Goal: Transaction & Acquisition: Purchase product/service

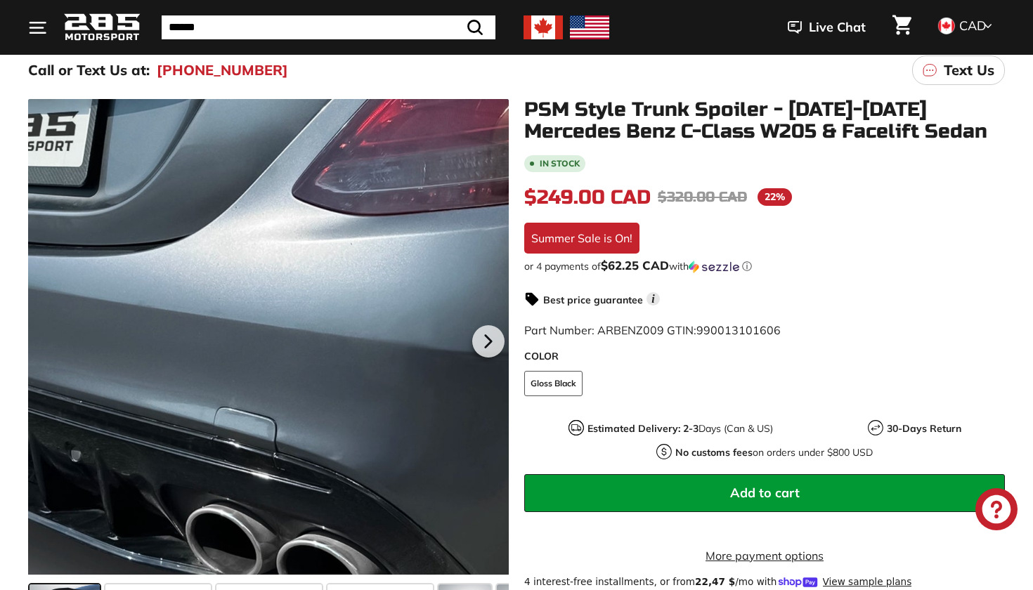
scroll to position [182, 0]
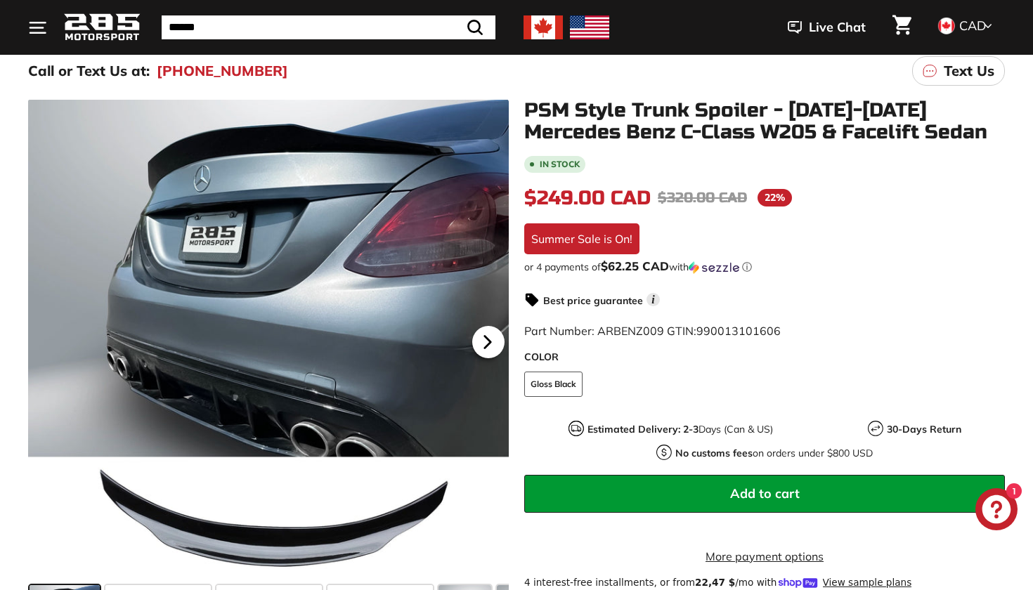
click at [485, 344] on icon at bounding box center [488, 342] width 6 height 12
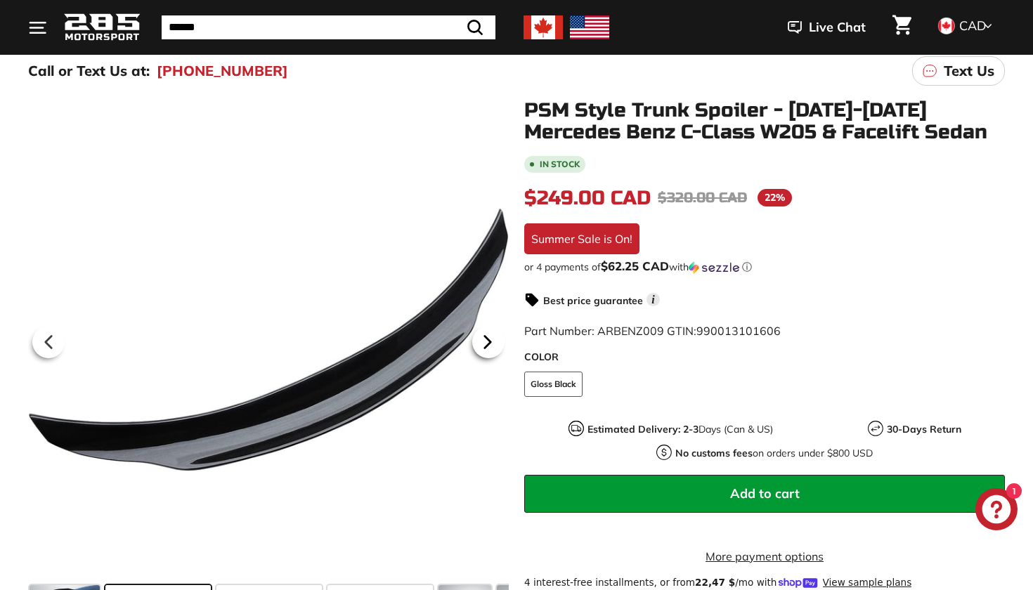
click at [485, 344] on icon at bounding box center [488, 342] width 6 height 12
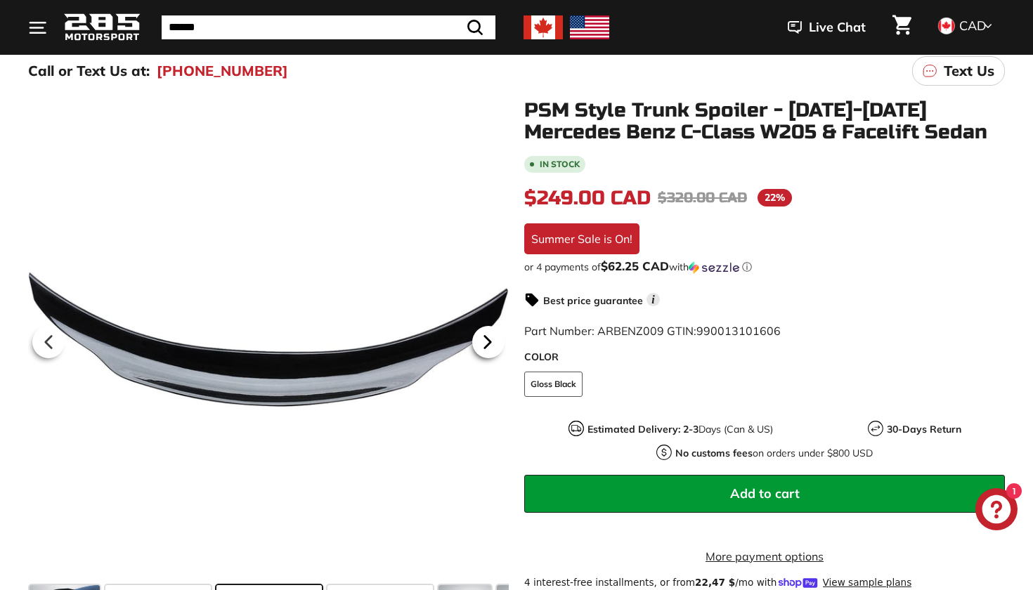
click at [485, 344] on icon at bounding box center [488, 342] width 6 height 12
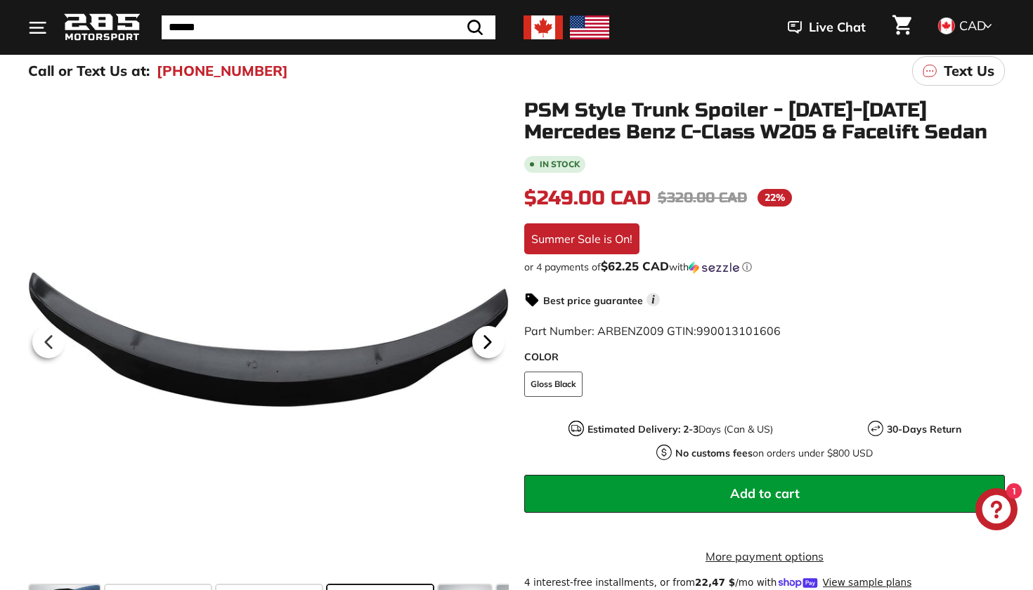
click at [485, 344] on icon at bounding box center [488, 342] width 6 height 12
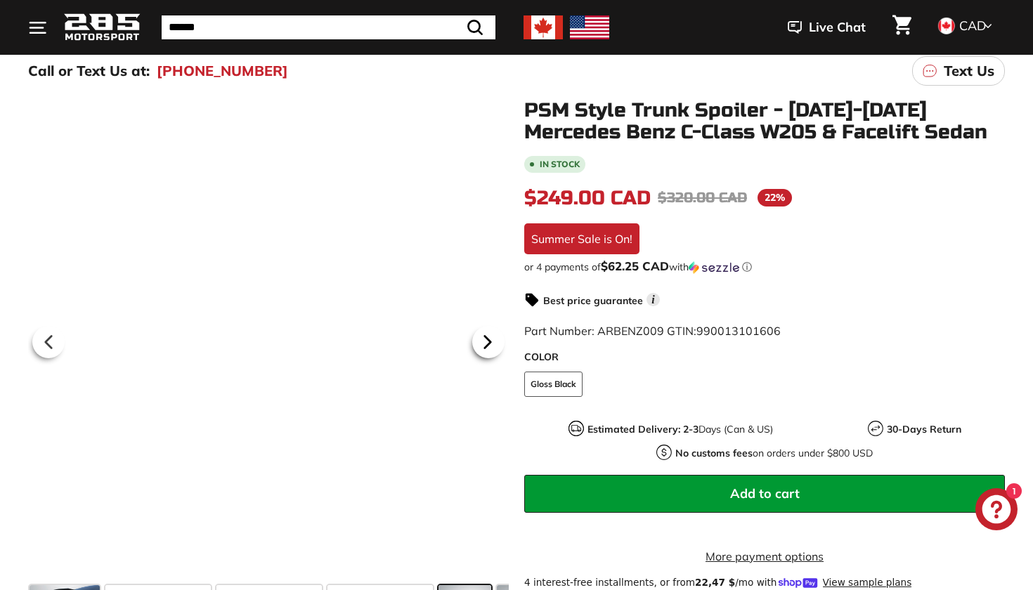
scroll to position [0, 178]
click at [485, 344] on icon at bounding box center [488, 342] width 6 height 12
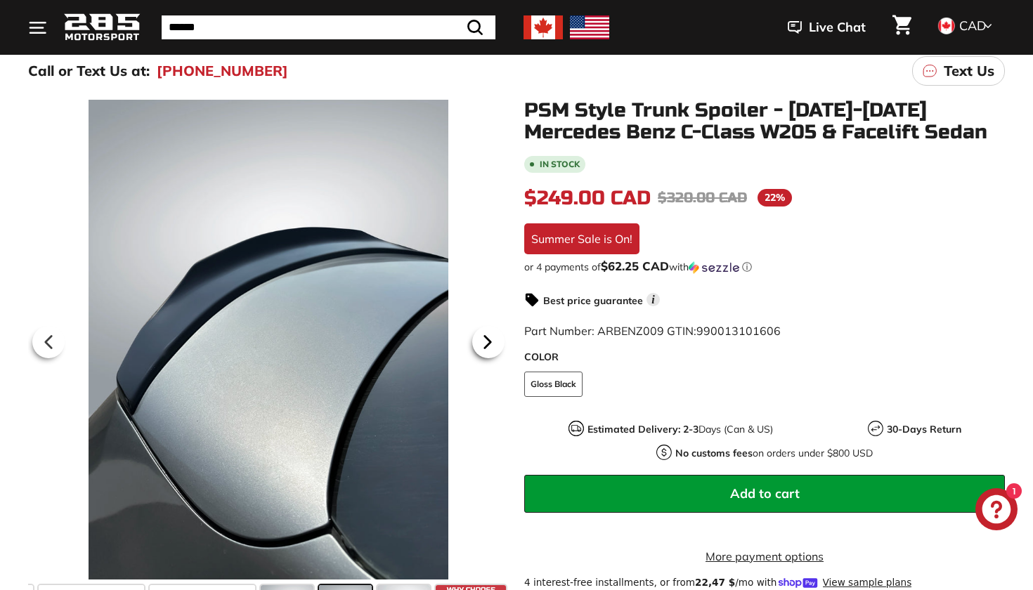
click at [485, 344] on icon at bounding box center [488, 342] width 6 height 12
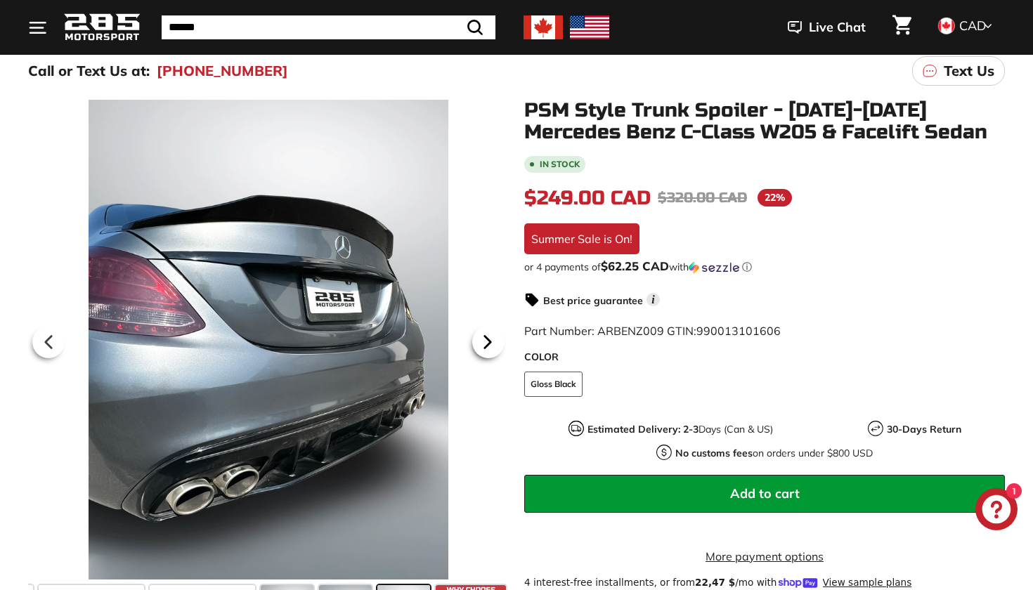
click at [485, 344] on icon at bounding box center [488, 342] width 6 height 12
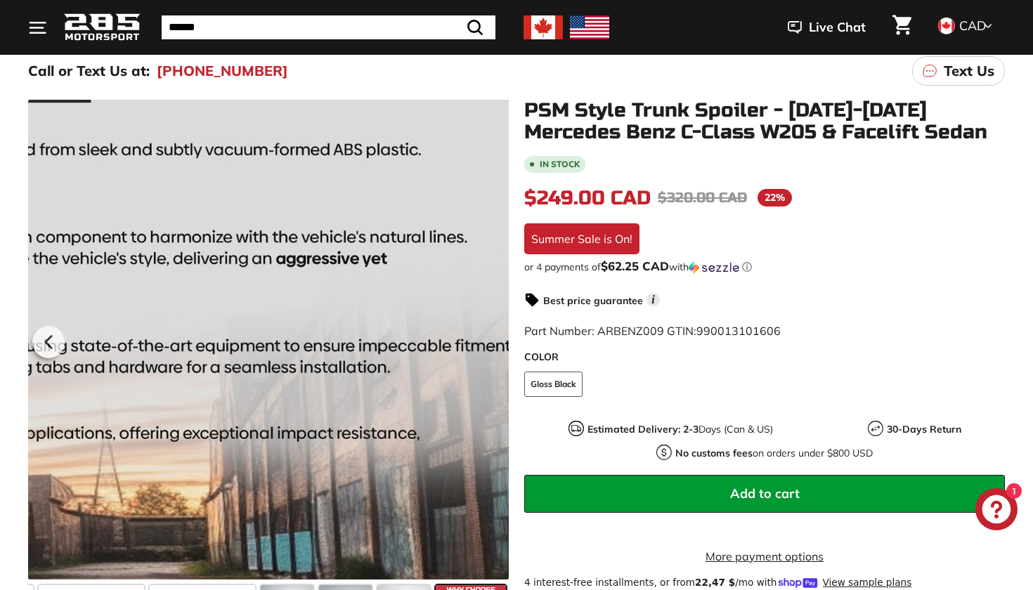
click at [485, 344] on div at bounding box center [268, 340] width 481 height 480
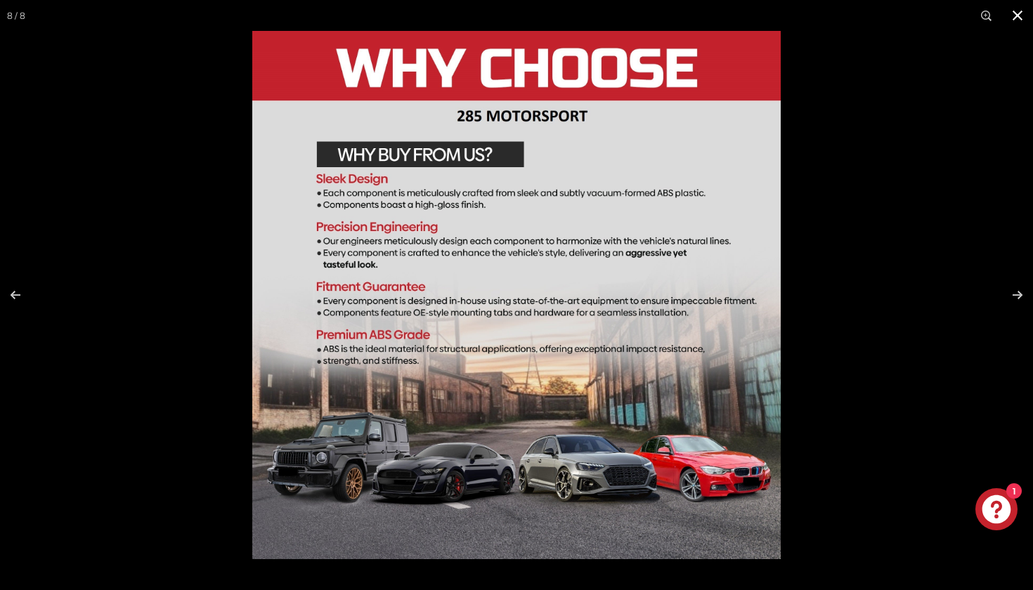
click at [1021, 19] on button at bounding box center [1017, 15] width 31 height 31
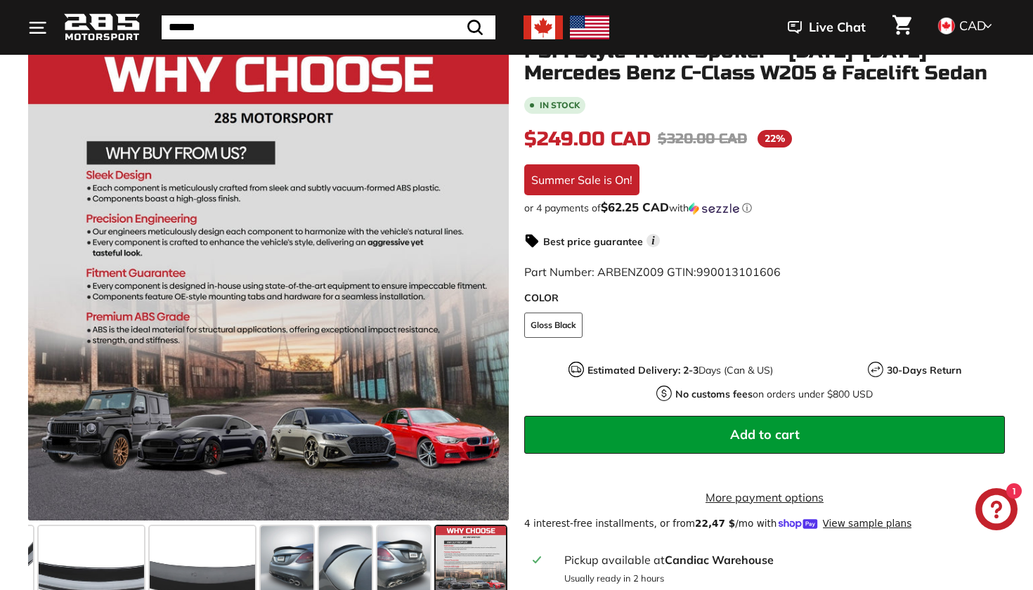
scroll to position [276, 0]
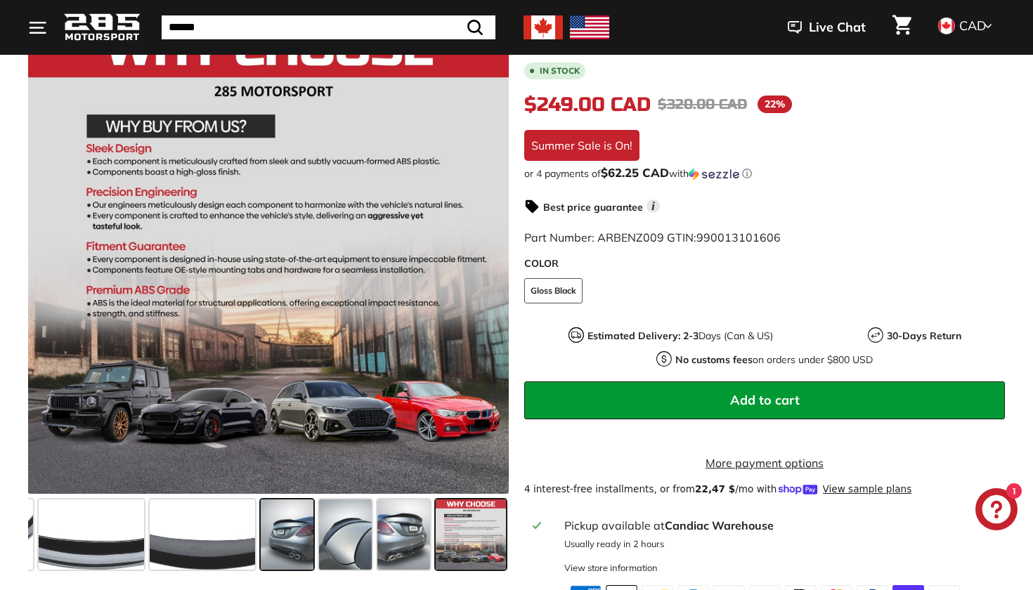
click at [270, 527] on span at bounding box center [287, 535] width 53 height 70
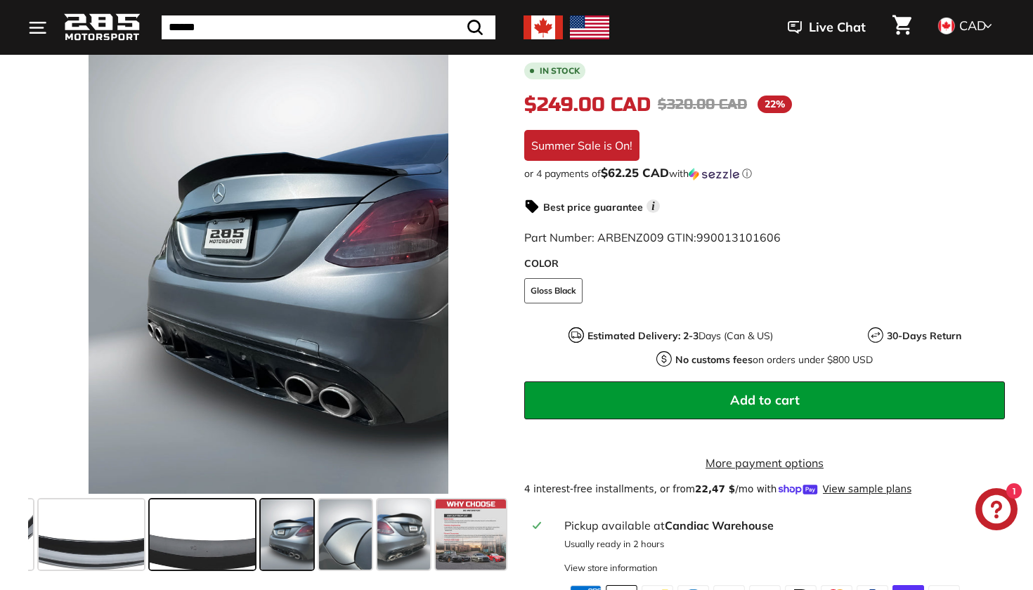
click at [240, 529] on span at bounding box center [202, 535] width 105 height 70
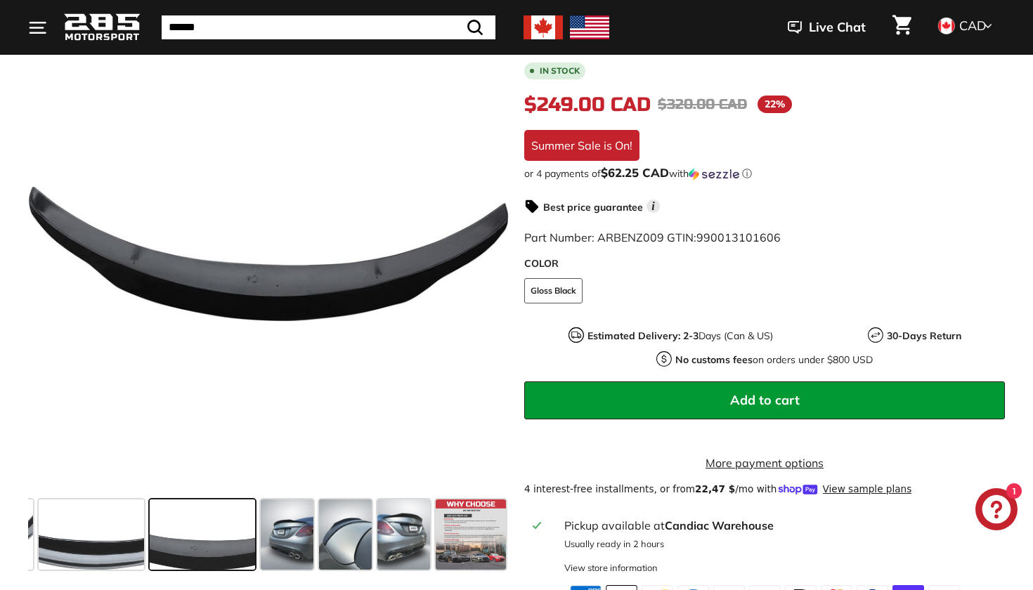
click at [183, 522] on span at bounding box center [202, 535] width 105 height 70
click at [138, 534] on span at bounding box center [91, 535] width 105 height 70
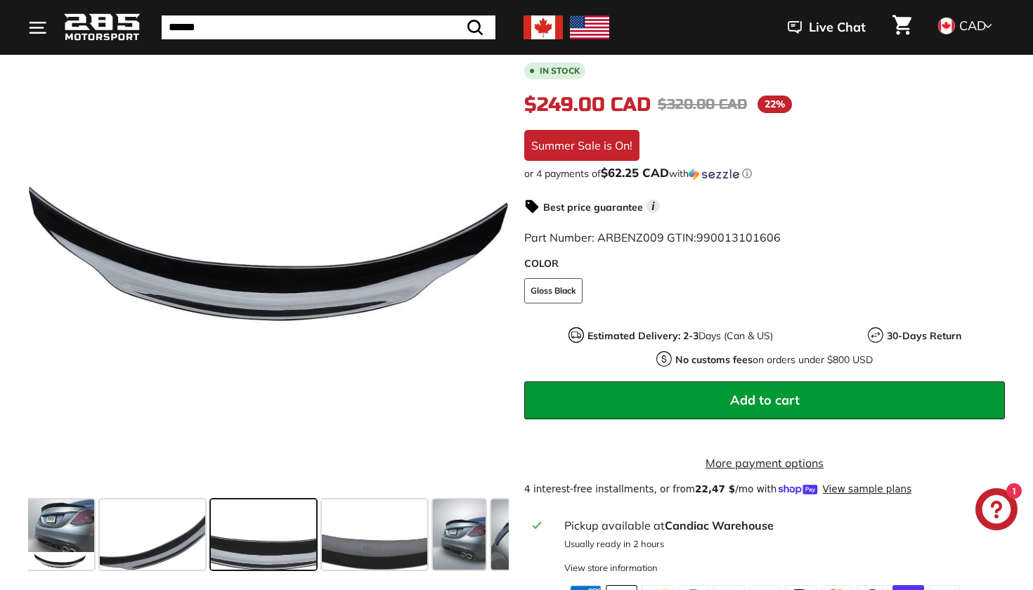
scroll to position [0, 1]
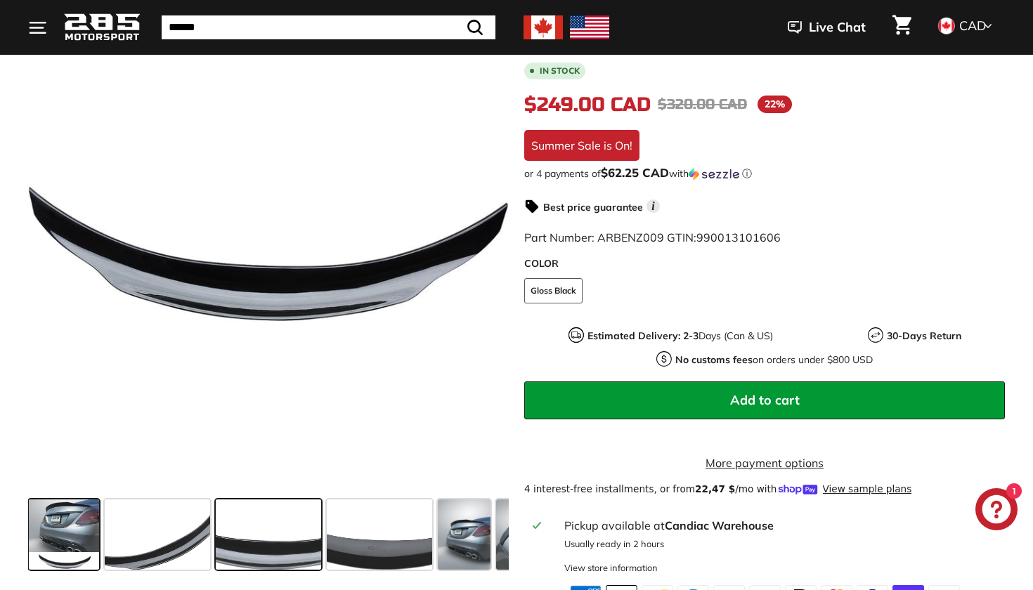
click at [86, 534] on span at bounding box center [64, 535] width 70 height 70
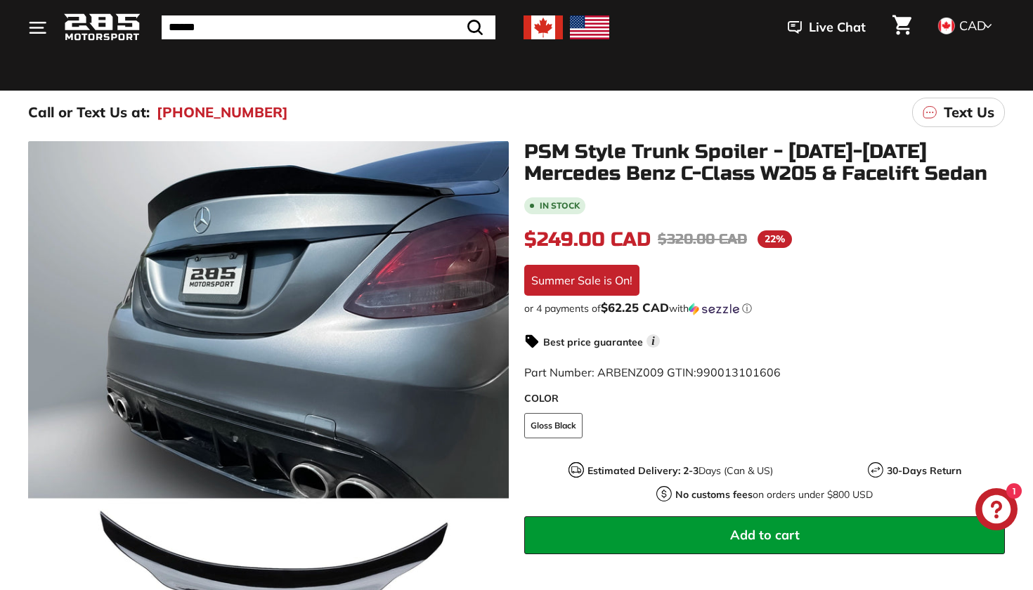
scroll to position [138, 0]
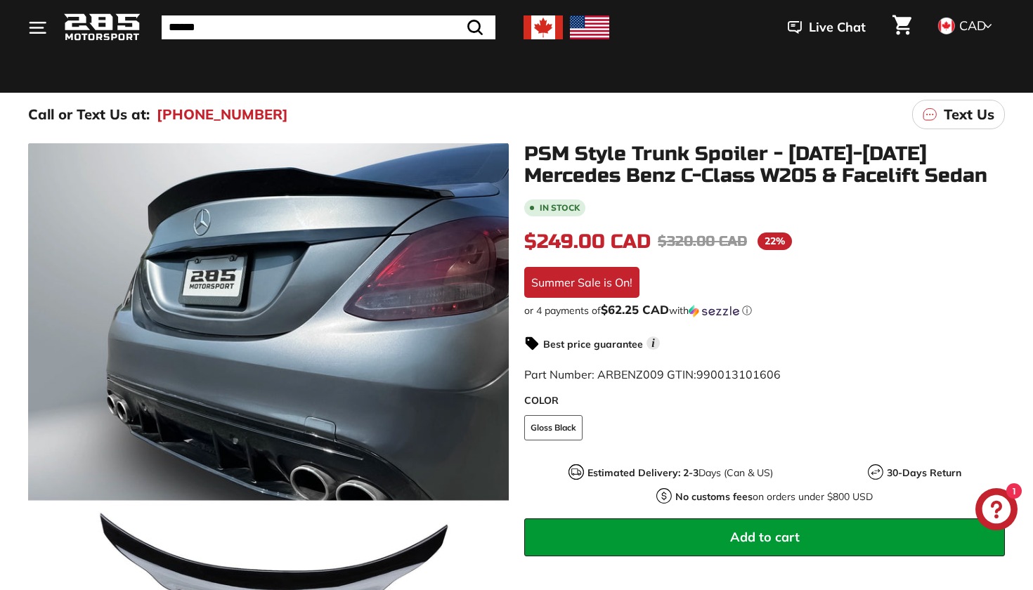
click at [35, 45] on button ". . . Site navigation" at bounding box center [38, 27] width 36 height 41
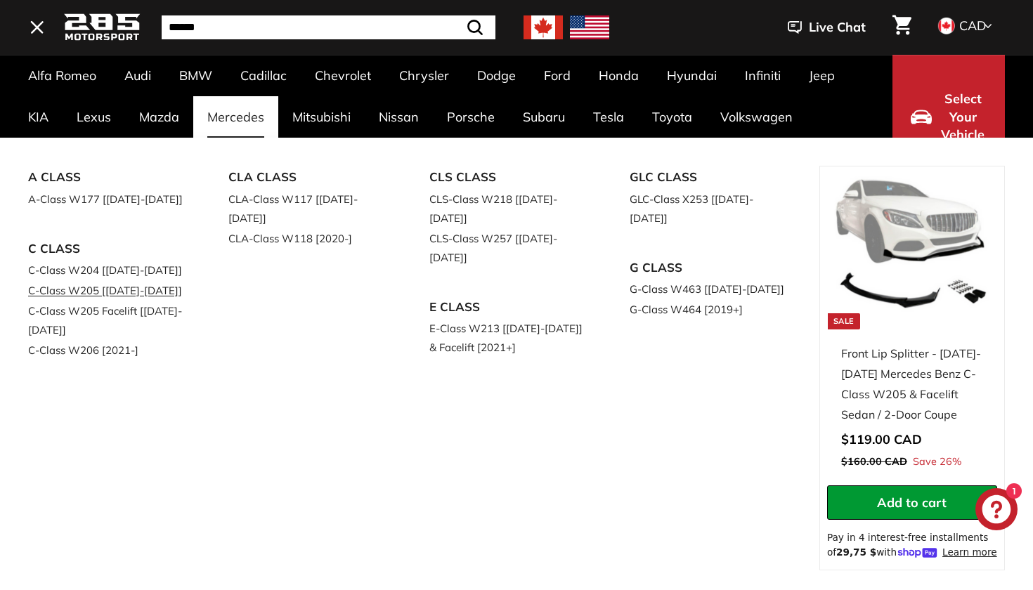
click at [153, 290] on link "C-Class W205 [[DATE]-[DATE]]" at bounding box center [108, 290] width 161 height 20
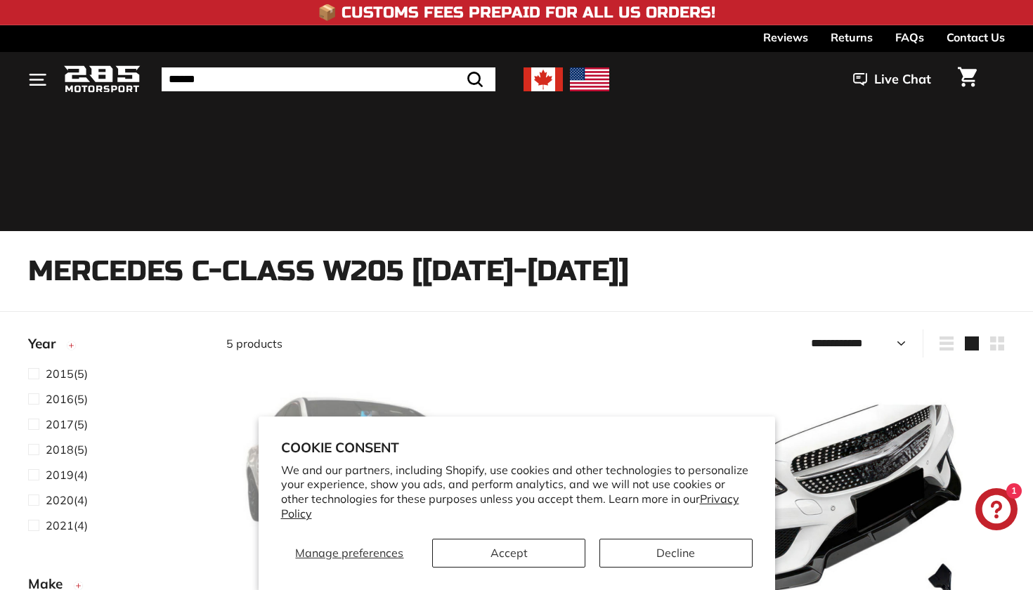
select select "**********"
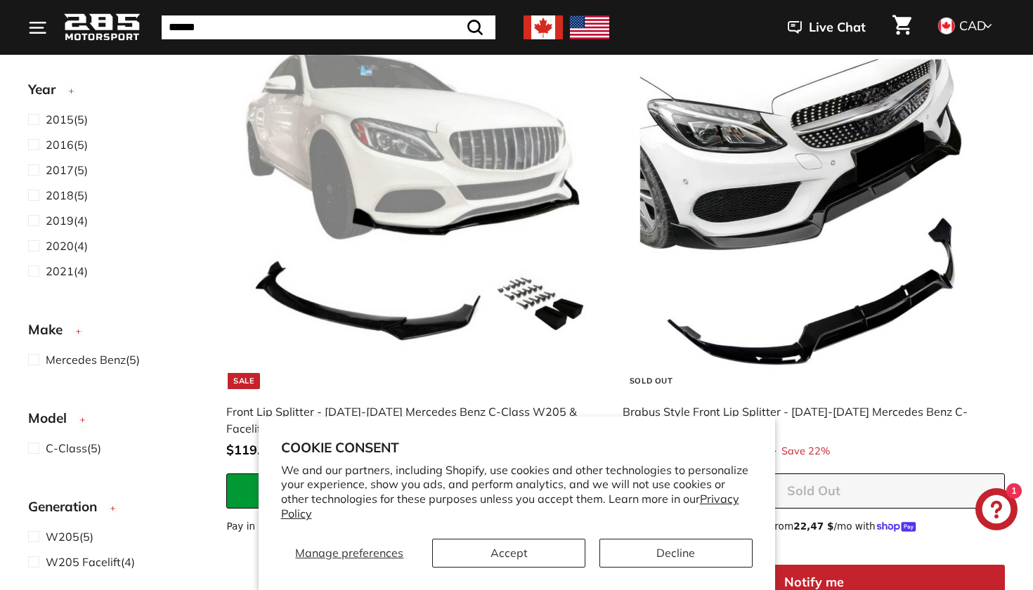
click at [574, 555] on button "Accept" at bounding box center [508, 553] width 153 height 29
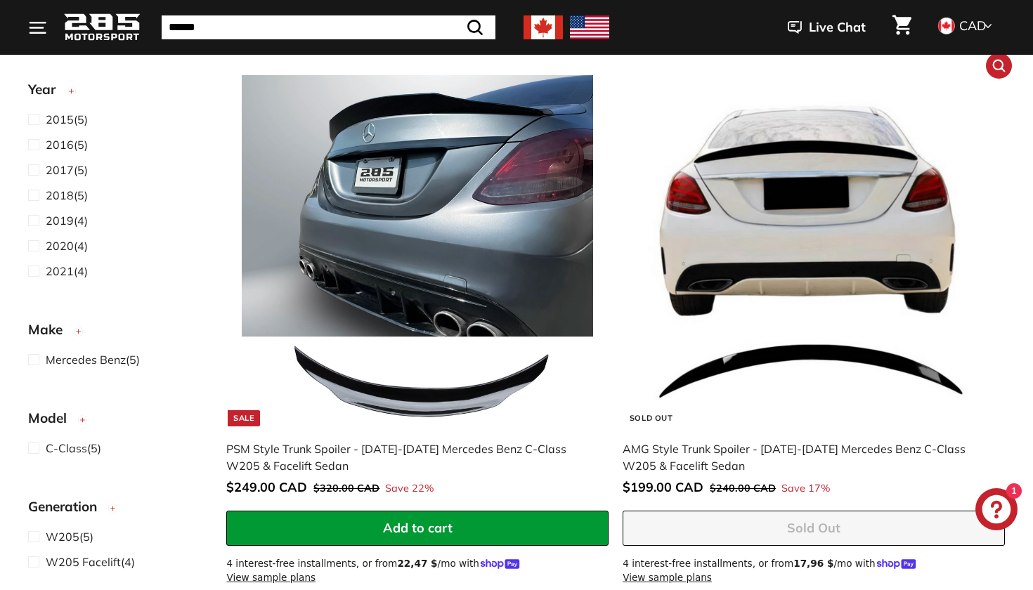
scroll to position [1064, 0]
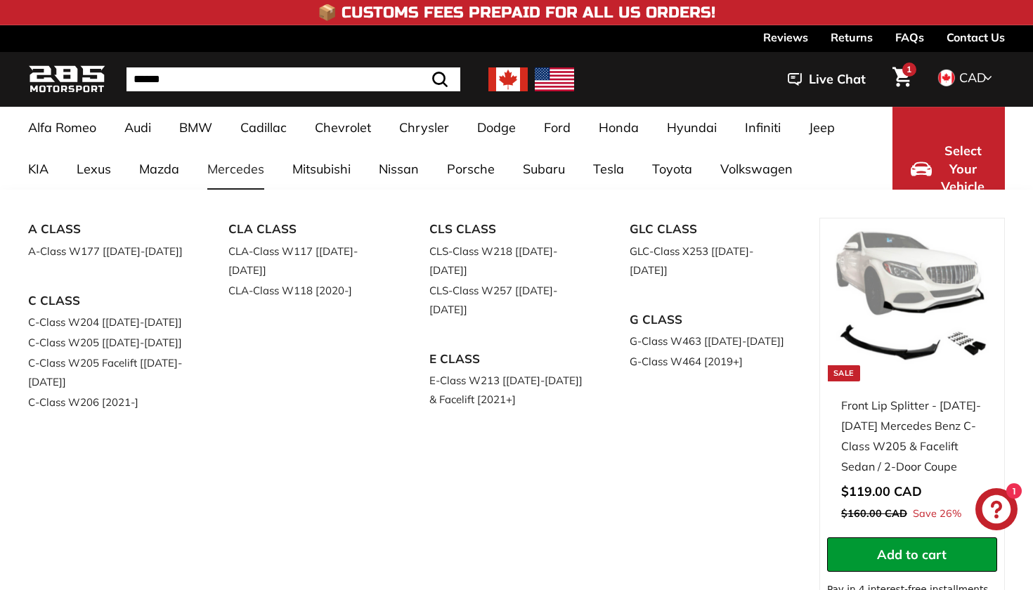
click at [257, 174] on link "Mercedes" at bounding box center [235, 168] width 85 height 41
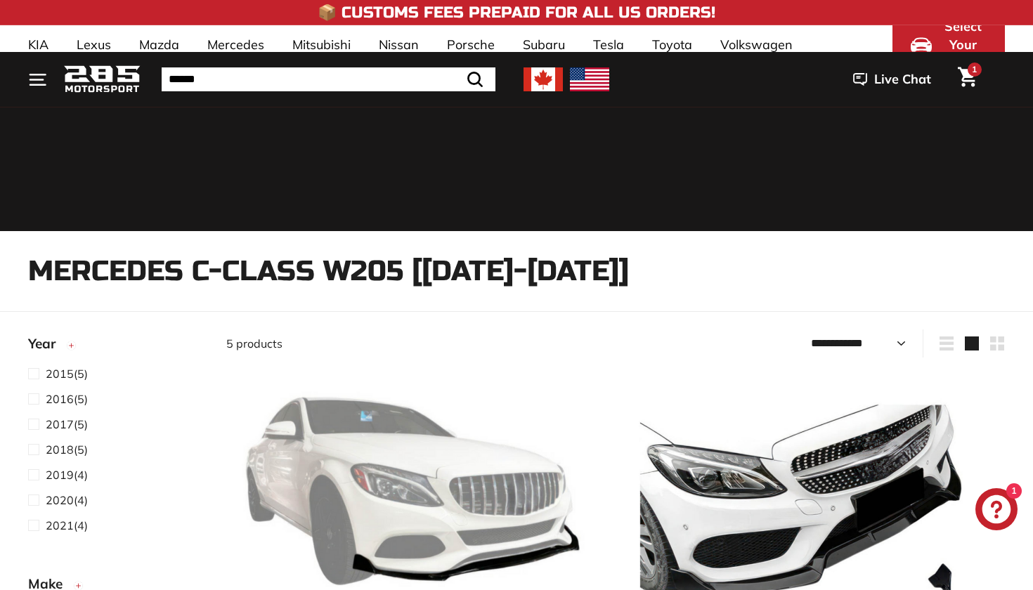
select select "**********"
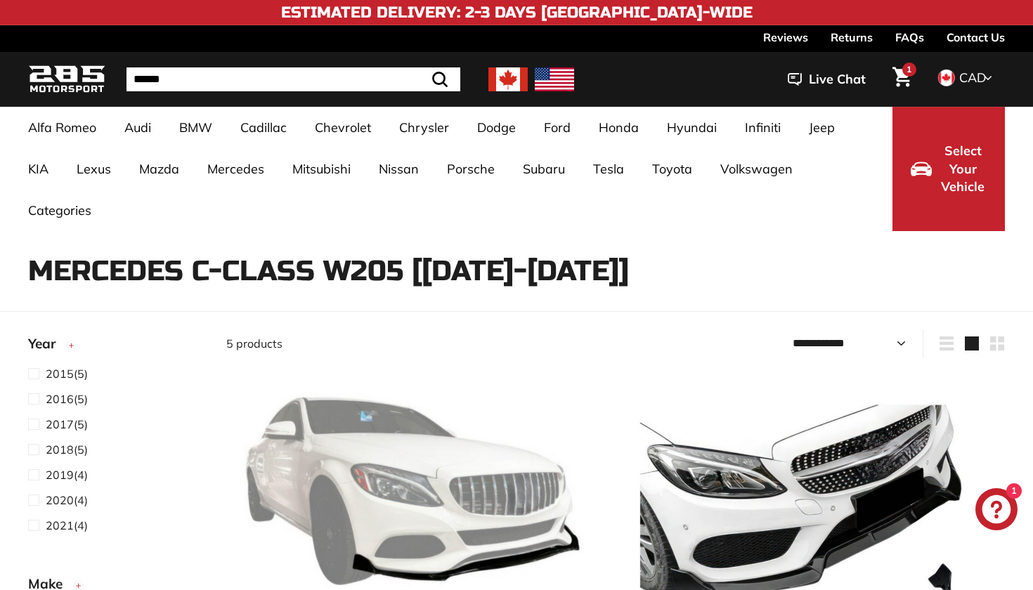
click at [907, 74] on span "1" at bounding box center [909, 69] width 5 height 8
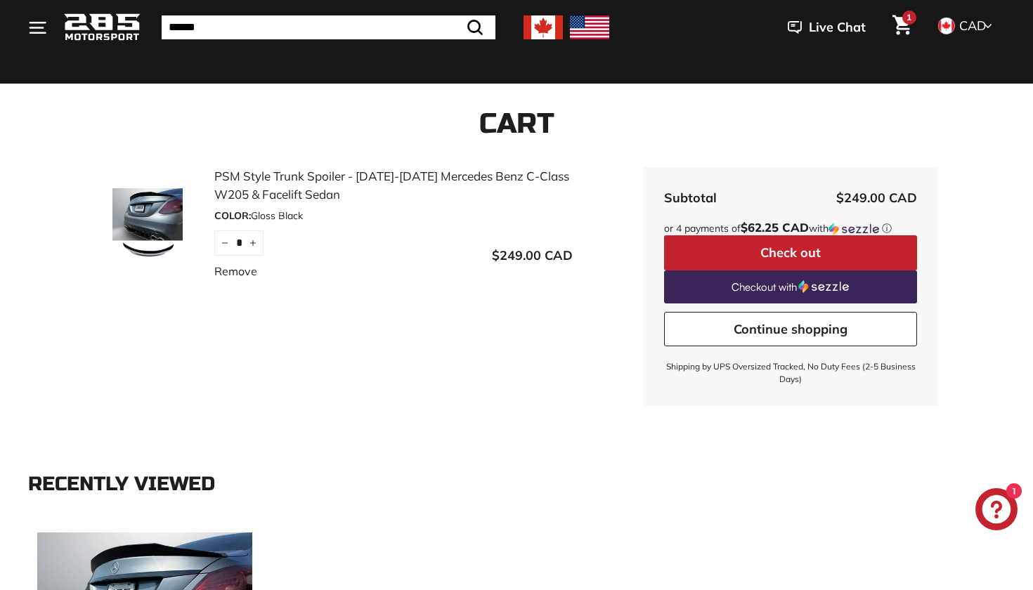
scroll to position [140, 0]
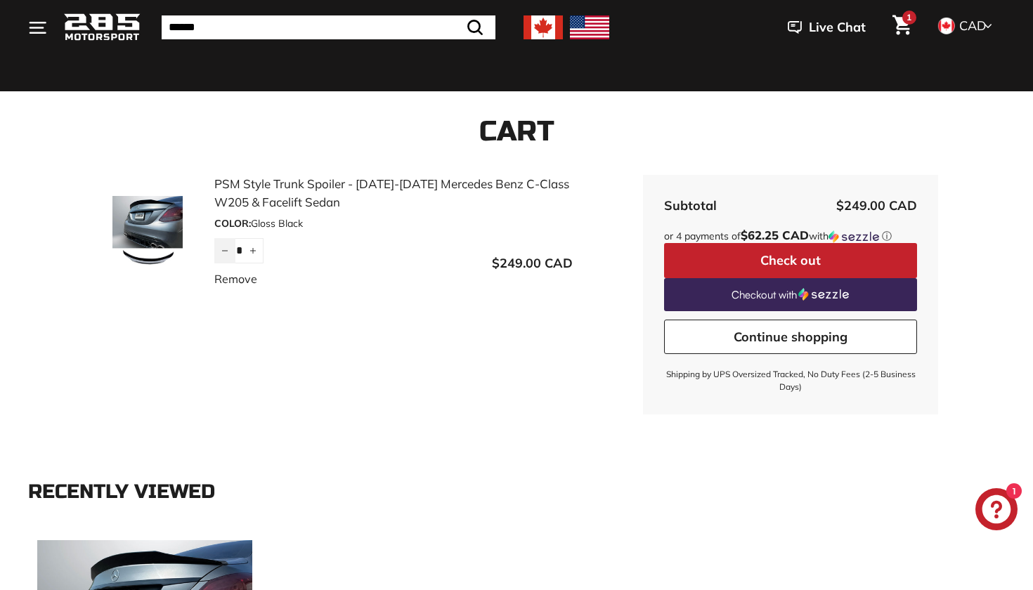
click at [228, 257] on button "−" at bounding box center [224, 250] width 21 height 25
type input "*"
